Goal: Information Seeking & Learning: Learn about a topic

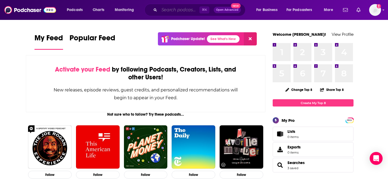
click at [187, 12] on input "Search podcasts, credits, & more..." at bounding box center [179, 10] width 40 height 9
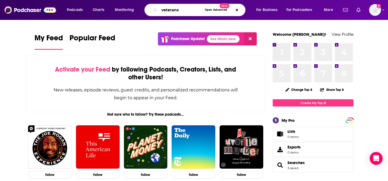
type input "veterans"
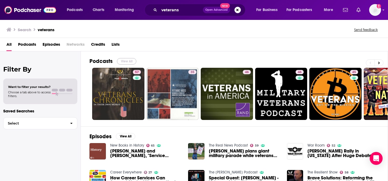
click at [121, 61] on button "View All" at bounding box center [126, 61] width 19 height 6
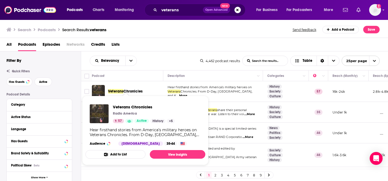
click at [123, 90] on span "Veterans" at bounding box center [115, 91] width 15 height 5
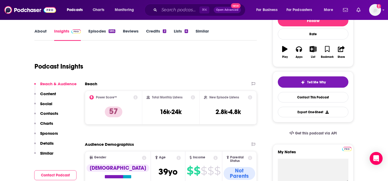
scroll to position [73, 0]
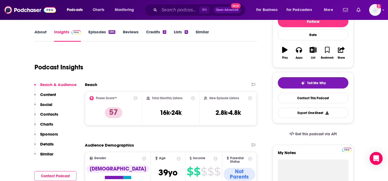
click at [103, 32] on link "Episodes 585" at bounding box center [101, 35] width 27 height 12
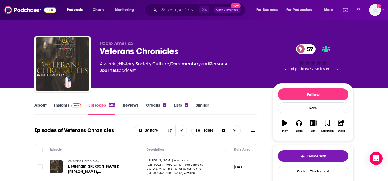
scroll to position [96, 0]
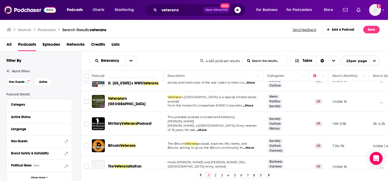
scroll to position [37, 0]
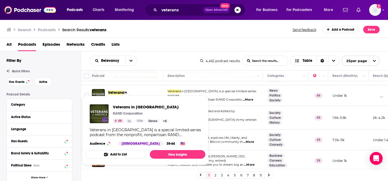
click at [125, 96] on span "Veterans in [GEOGRAPHIC_DATA] RAND Corporation 46 Idle News + 6 Veterans in [GE…" at bounding box center [145, 130] width 120 height 69
click at [164, 152] on link "View Insights" at bounding box center [177, 154] width 55 height 9
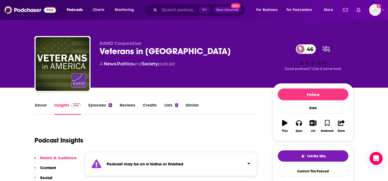
click at [95, 103] on link "Episodes 4" at bounding box center [100, 109] width 24 height 12
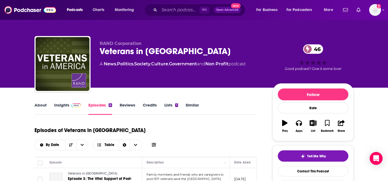
click at [73, 103] on span at bounding box center [75, 105] width 9 height 5
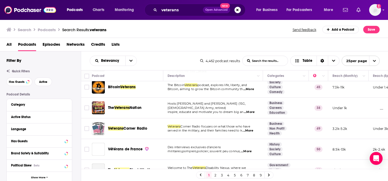
scroll to position [90, 0]
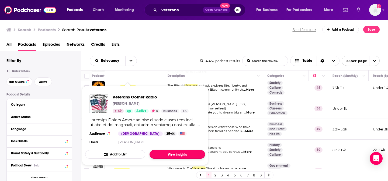
click at [163, 156] on link "View Insights" at bounding box center [176, 154] width 55 height 9
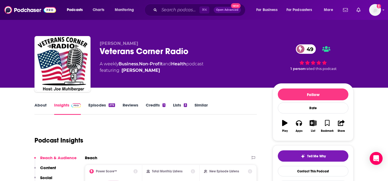
click at [95, 103] on link "Episodes 272" at bounding box center [101, 109] width 27 height 12
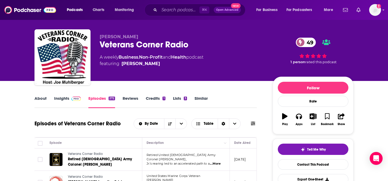
scroll to position [6, 0]
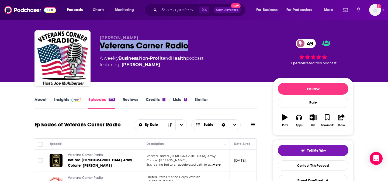
drag, startPoint x: 192, startPoint y: 48, endPoint x: 100, endPoint y: 46, distance: 92.4
click at [100, 46] on div "Veterans Corner Radio 49" at bounding box center [182, 45] width 164 height 10
copy h2 "Veterans Corner Radio"
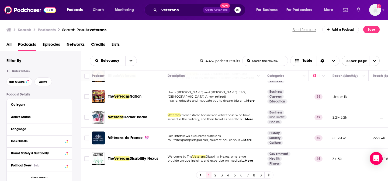
scroll to position [102, 0]
